Goal: Use online tool/utility: Utilize a website feature to perform a specific function

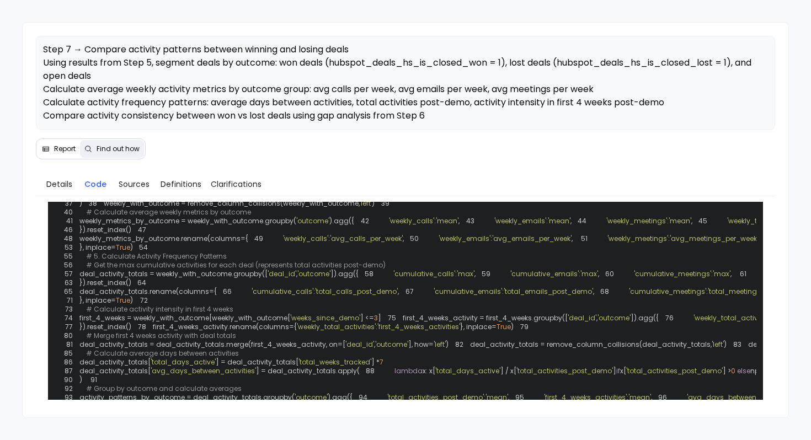
scroll to position [198, 0]
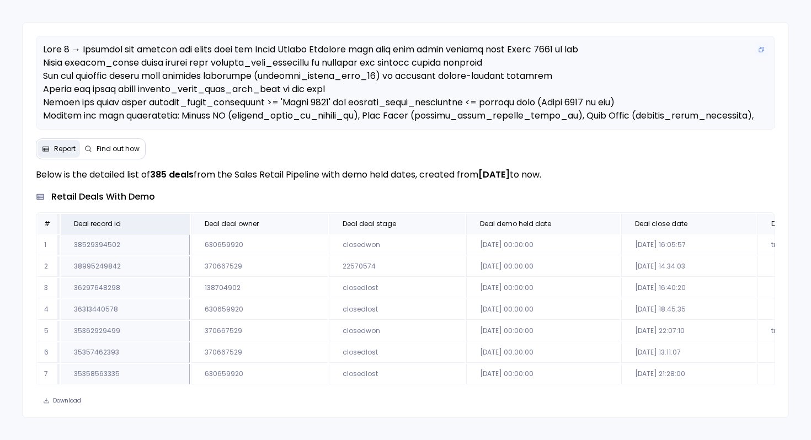
scroll to position [4, 0]
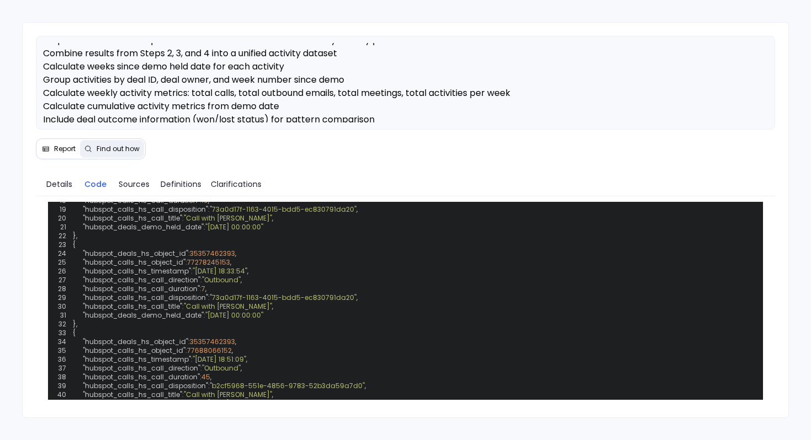
scroll to position [11, 0]
click at [61, 177] on link "Details" at bounding box center [59, 184] width 39 height 23
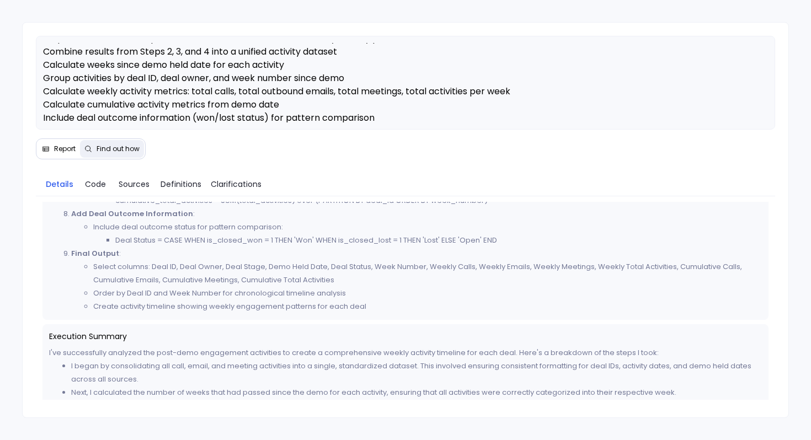
scroll to position [786, 0]
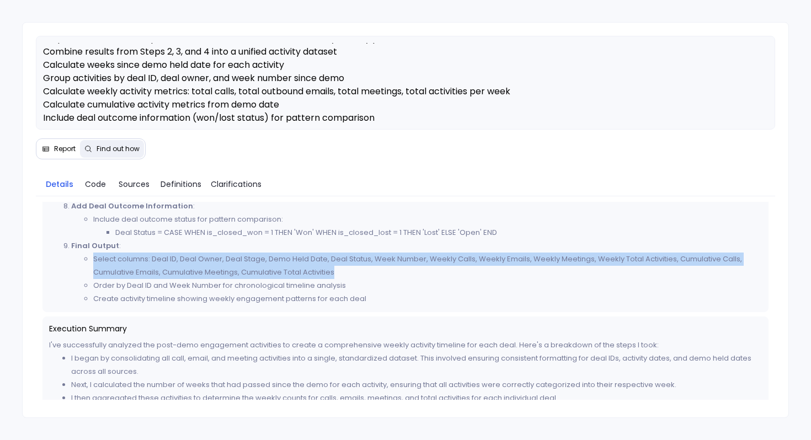
drag, startPoint x: 93, startPoint y: 259, endPoint x: 338, endPoint y: 275, distance: 245.6
click at [337, 274] on li "Select columns: Deal ID, Deal Owner, Deal Stage, Demo Held Date, Deal Status, W…" at bounding box center [427, 266] width 669 height 26
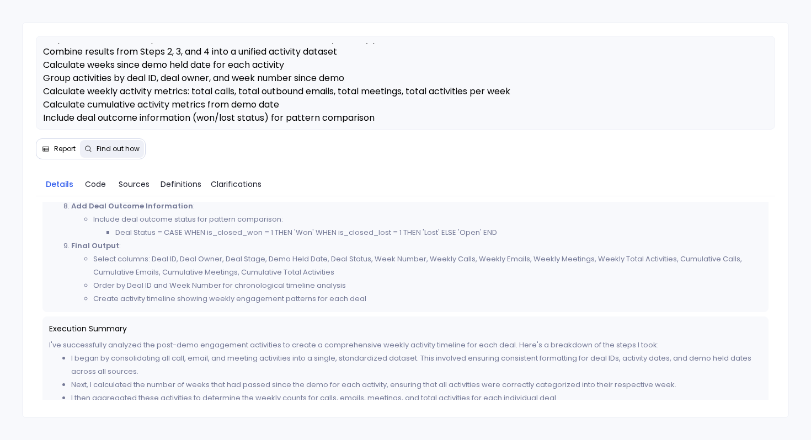
click at [117, 296] on li "Create activity timeline showing weekly engagement patterns for each deal" at bounding box center [427, 299] width 669 height 13
drag, startPoint x: 93, startPoint y: 300, endPoint x: 208, endPoint y: 301, distance: 114.3
click at [207, 301] on li "Create activity timeline showing weekly engagement patterns for each deal" at bounding box center [427, 299] width 669 height 13
click at [95, 182] on span "Code" at bounding box center [95, 184] width 21 height 12
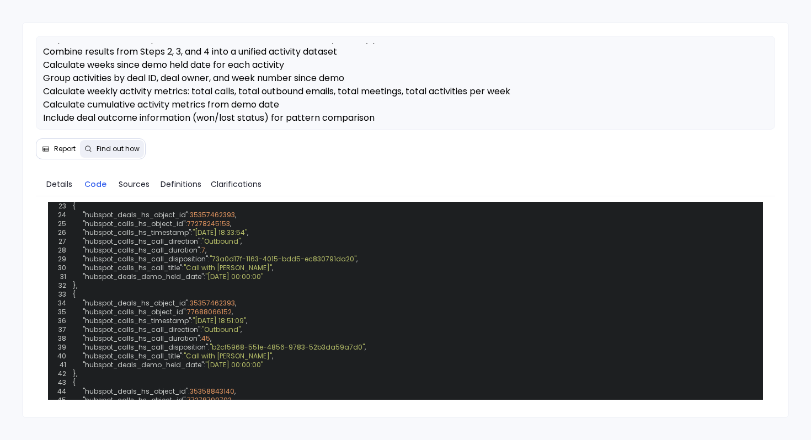
scroll to position [549, 0]
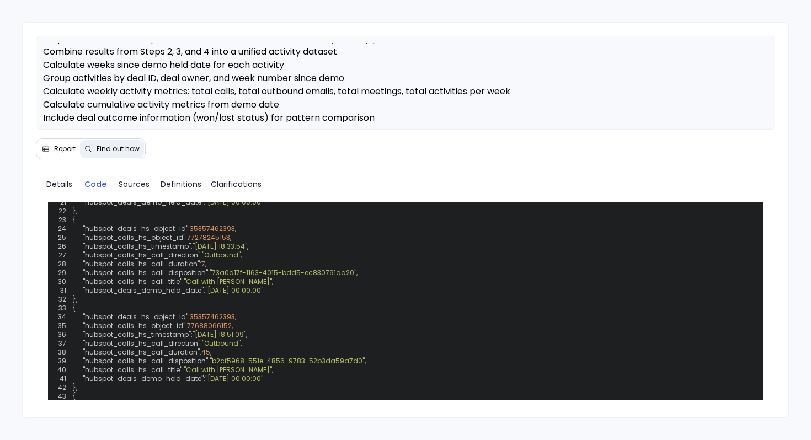
scroll to position [535, 0]
drag, startPoint x: 88, startPoint y: 225, endPoint x: 97, endPoint y: 253, distance: 29.7
drag, startPoint x: 87, startPoint y: 224, endPoint x: 107, endPoint y: 259, distance: 40.3
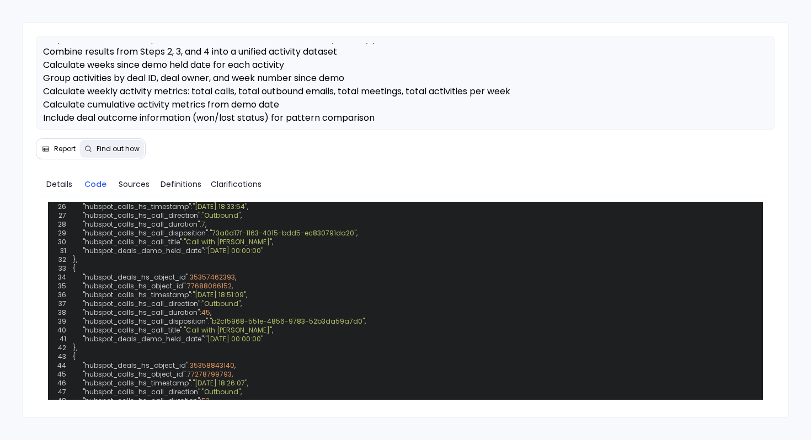
scroll to position [576, 0]
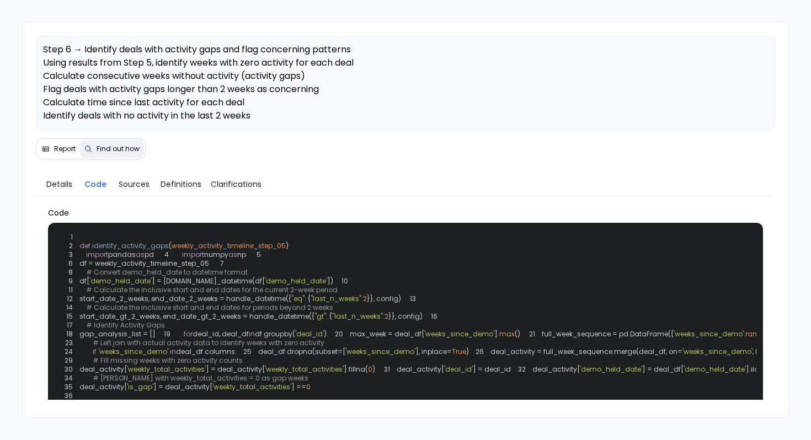
scroll to position [575, 0]
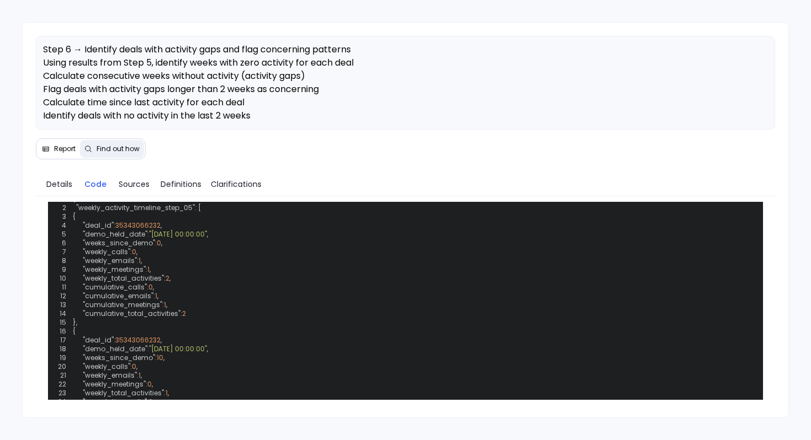
click at [72, 153] on span "Report" at bounding box center [65, 149] width 22 height 9
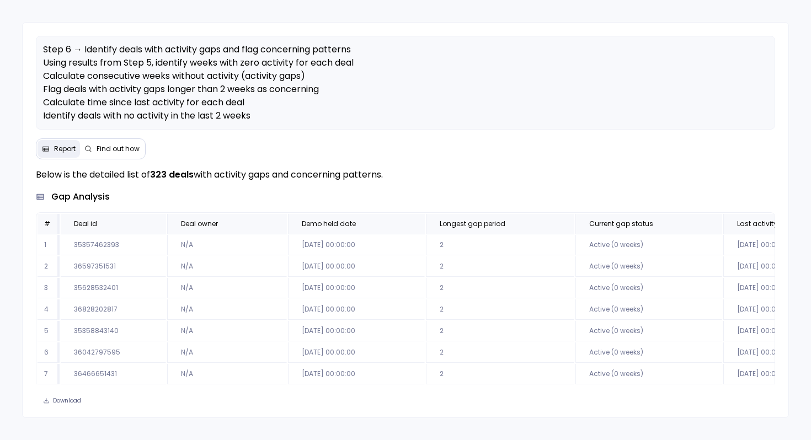
click at [126, 149] on span "Find out how" at bounding box center [118, 149] width 43 height 9
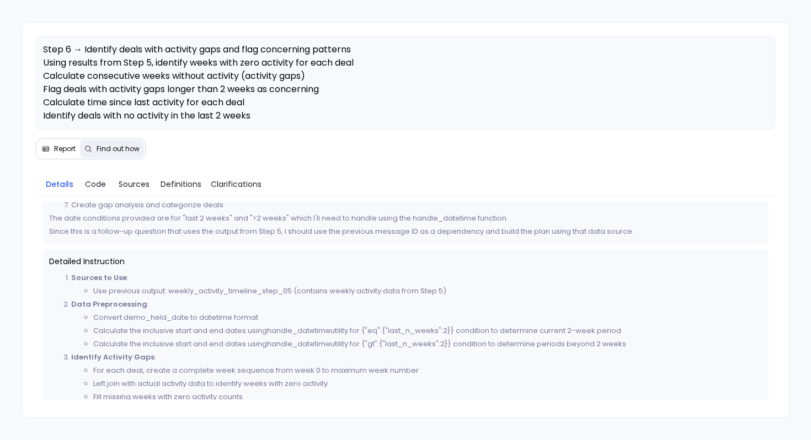
scroll to position [126, 0]
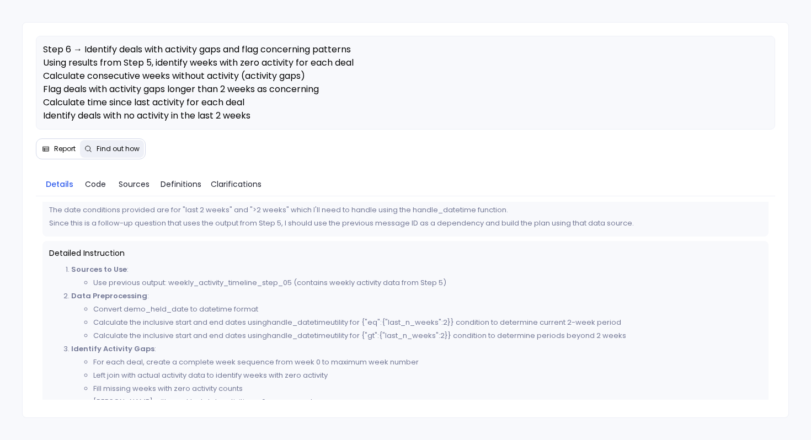
click at [200, 286] on li "Use previous output: weekly_activity_timeline_step_05 (contains weekly activity…" at bounding box center [427, 283] width 669 height 13
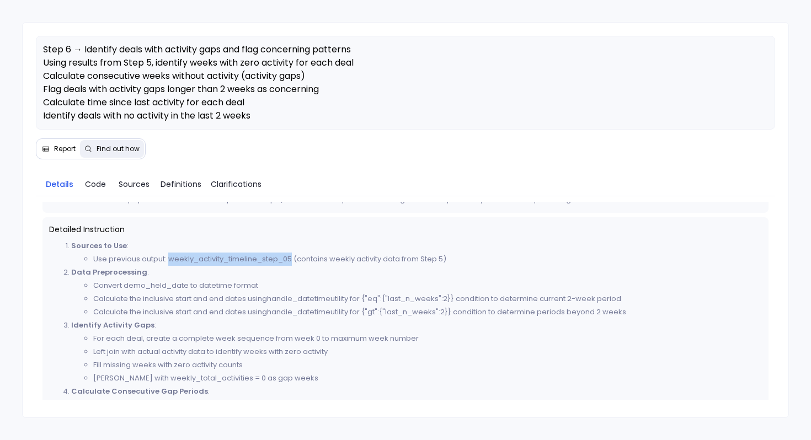
scroll to position [153, 0]
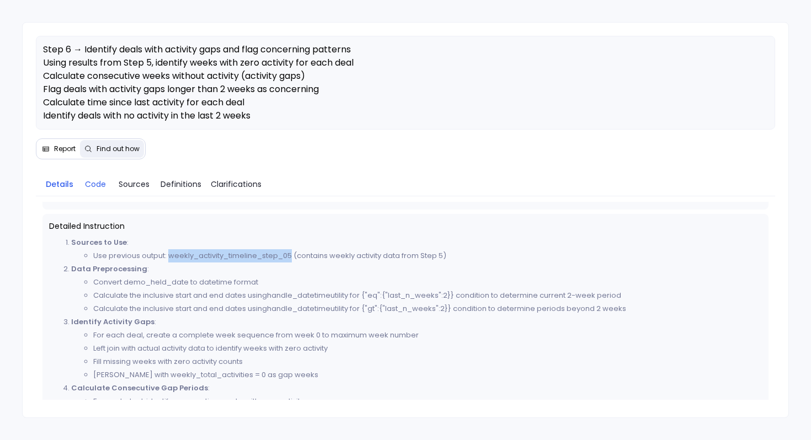
click at [89, 183] on span "Code" at bounding box center [95, 184] width 21 height 12
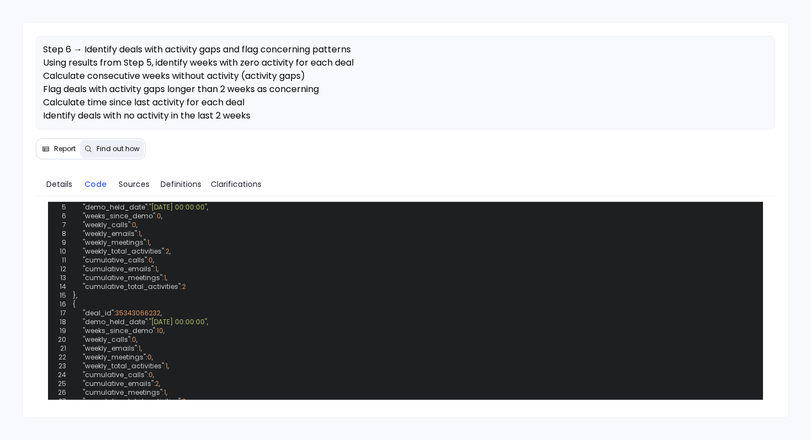
scroll to position [611, 0]
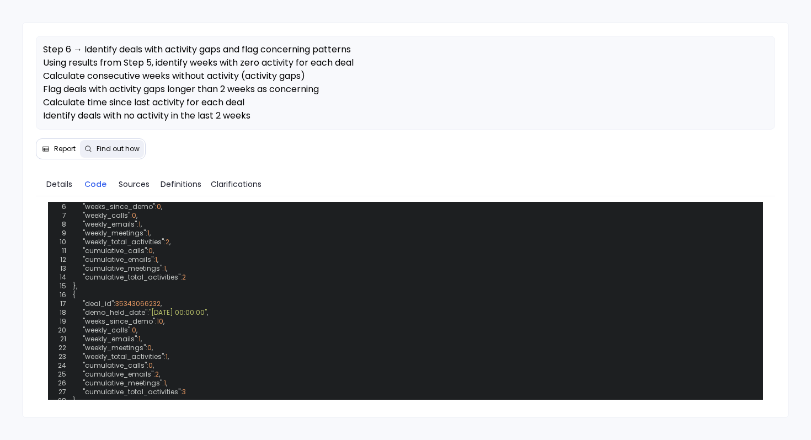
drag, startPoint x: 145, startPoint y: 281, endPoint x: 396, endPoint y: 280, distance: 251.1
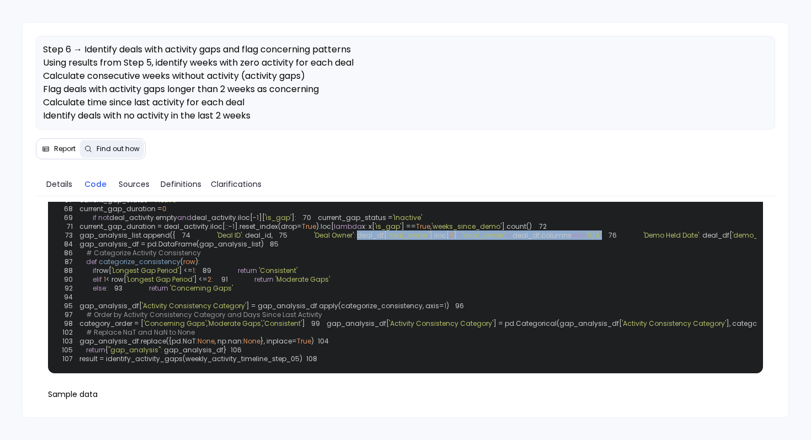
scroll to position [362, 0]
